Goal: Check status: Check status

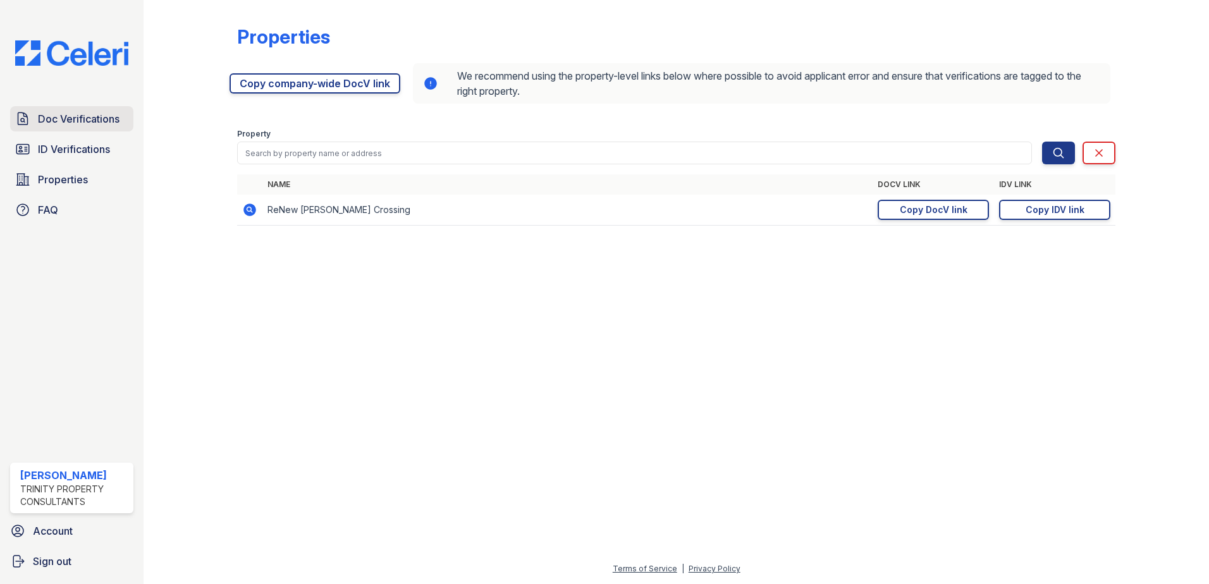
click at [113, 127] on link "Doc Verifications" at bounding box center [71, 118] width 123 height 25
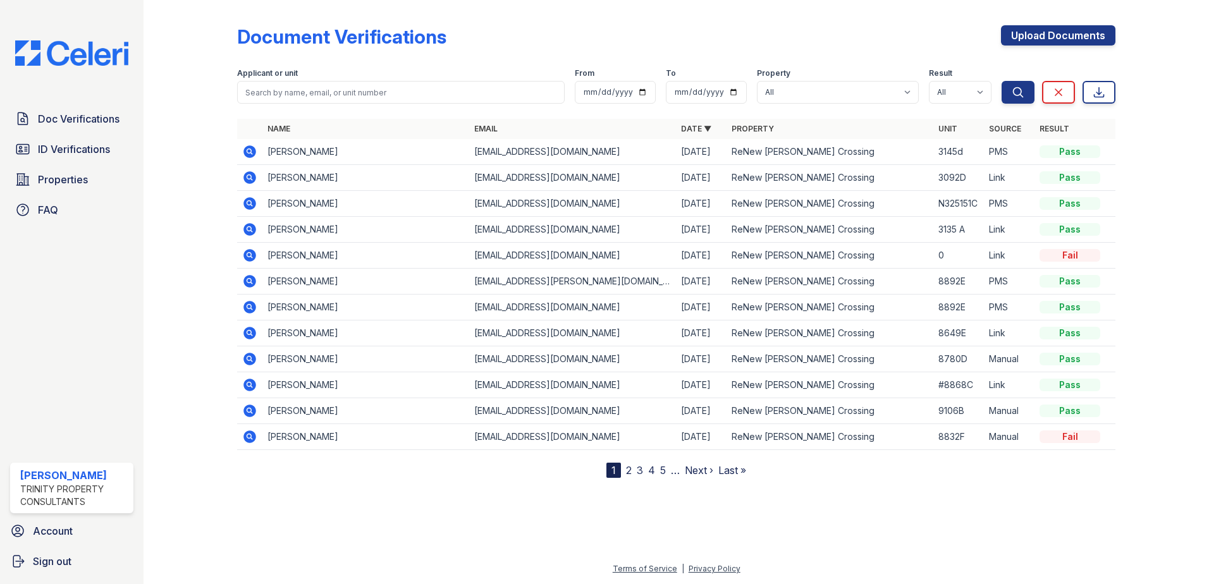
click at [295, 147] on td "[PERSON_NAME]" at bounding box center [365, 152] width 207 height 26
click at [253, 152] on icon at bounding box center [250, 151] width 13 height 13
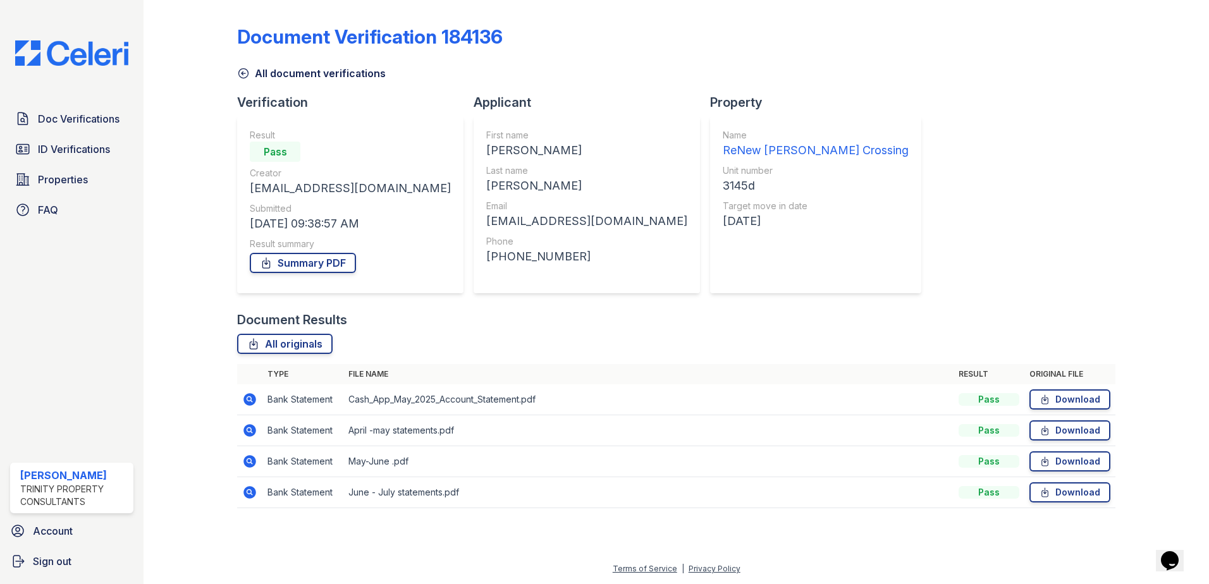
drag, startPoint x: 245, startPoint y: 392, endPoint x: 247, endPoint y: 400, distance: 8.4
click at [245, 392] on td at bounding box center [249, 400] width 25 height 31
click at [247, 400] on icon at bounding box center [249, 399] width 15 height 15
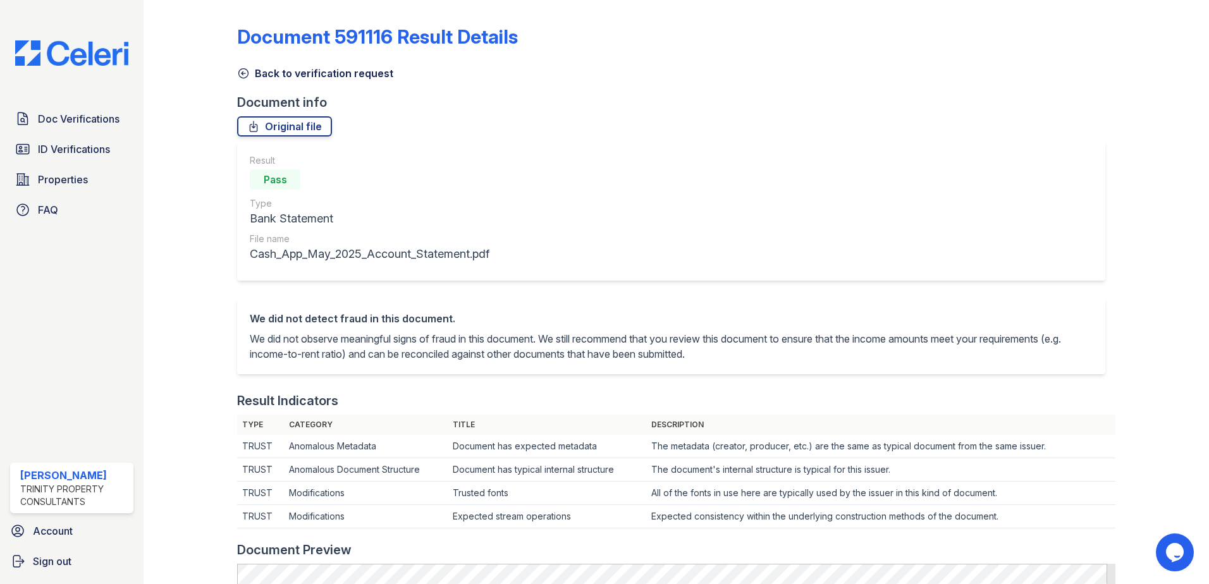
click at [265, 75] on link "Back to verification request" at bounding box center [315, 73] width 156 height 15
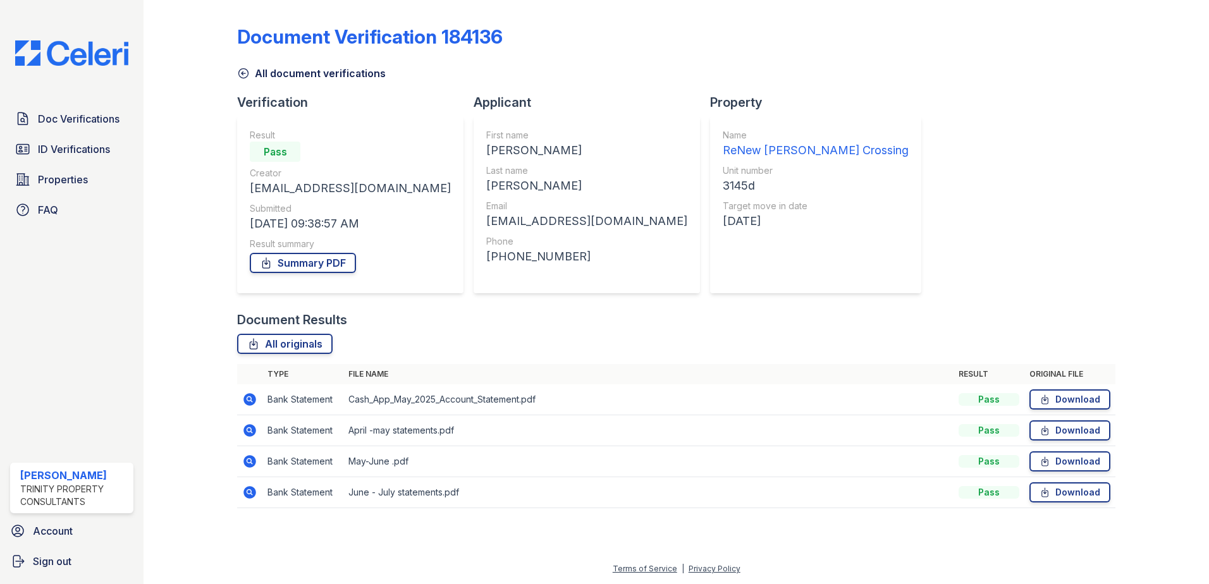
click at [254, 435] on icon at bounding box center [250, 430] width 13 height 13
